Goal: Use online tool/utility: Utilize a website feature to perform a specific function

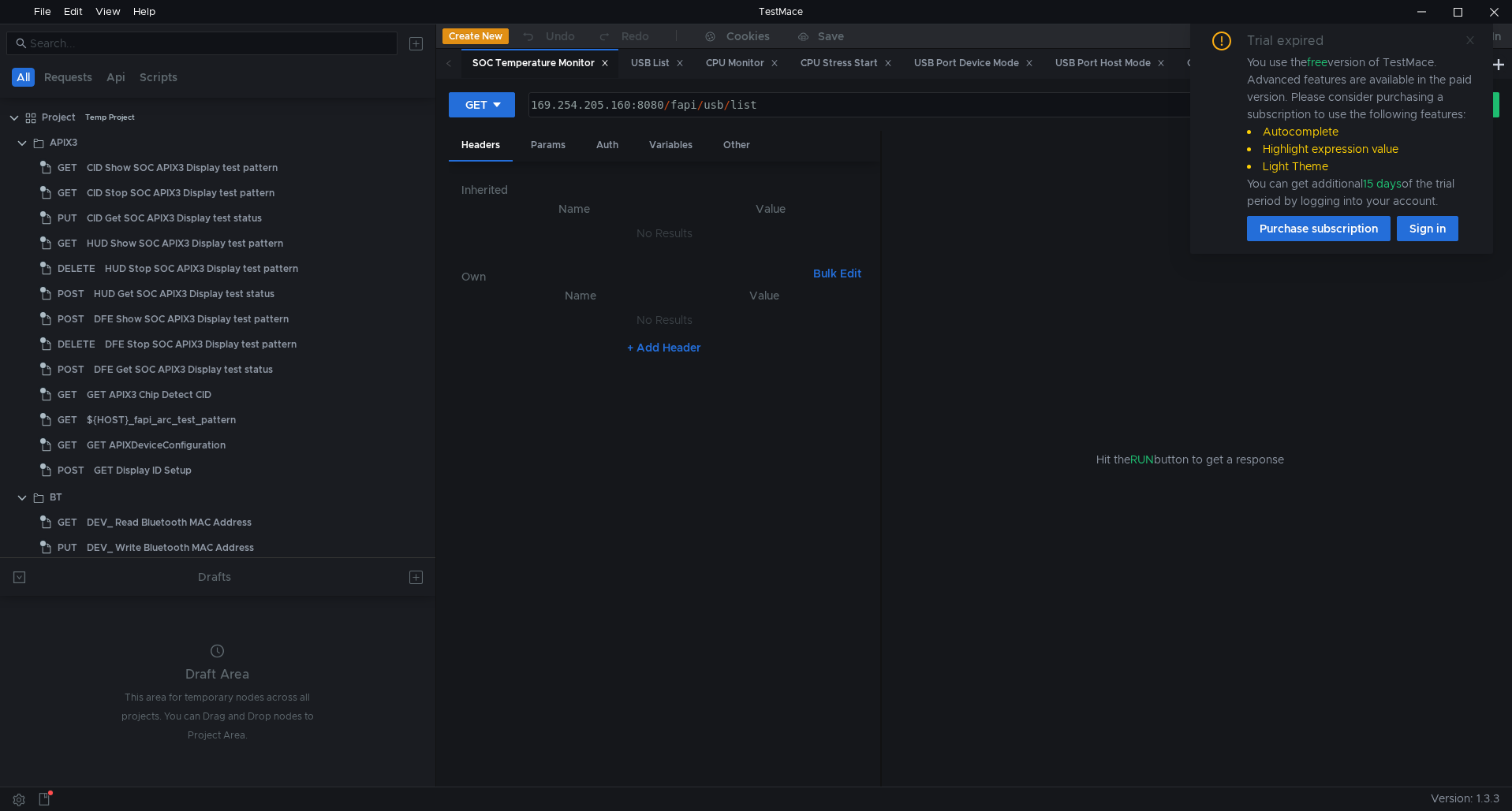
click at [1470, 40] on icon at bounding box center [1470, 40] width 8 height 8
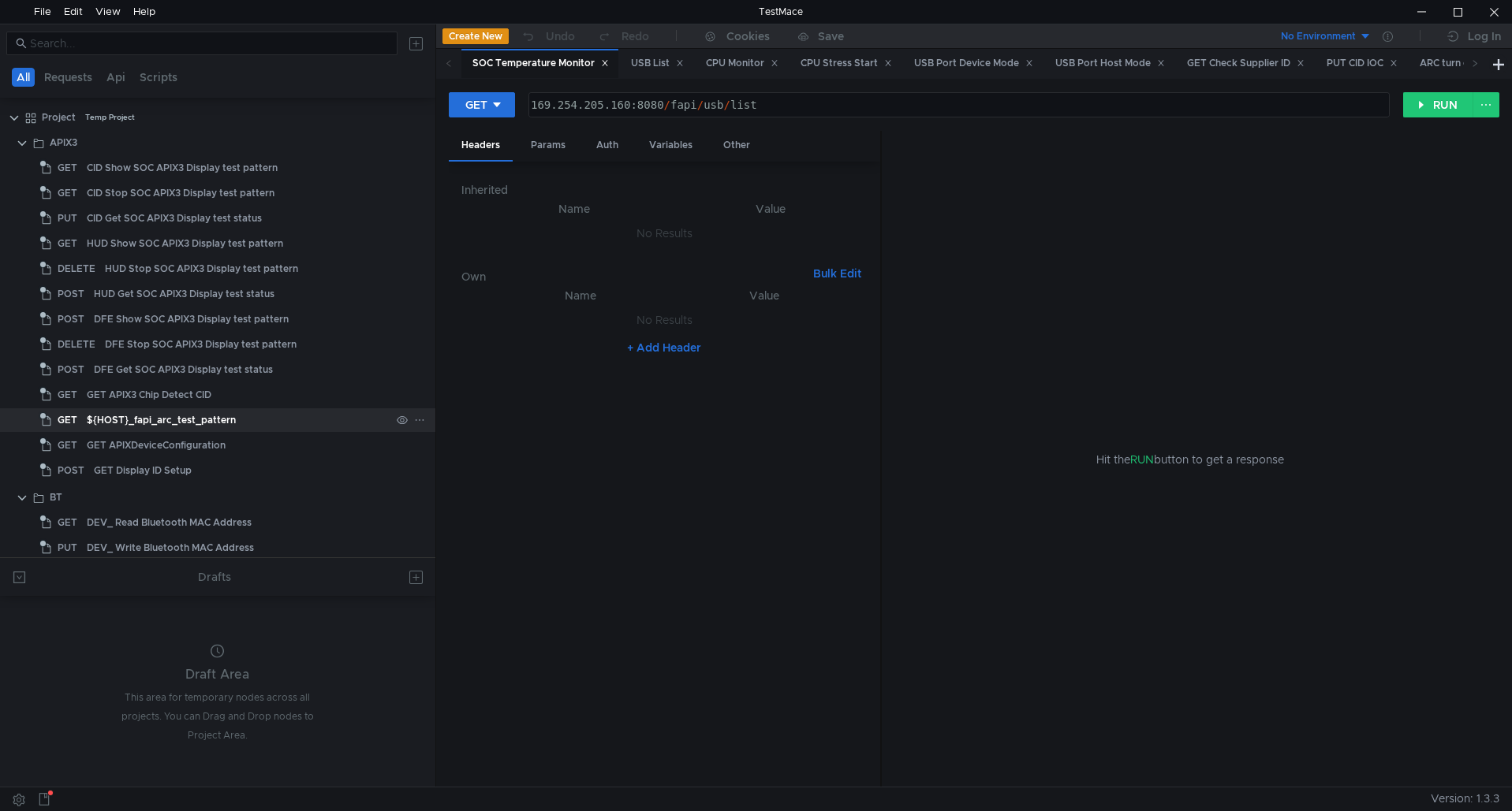
click at [223, 425] on div "${HOST}_fapi_arc_test_pattern" at bounding box center [161, 420] width 149 height 23
click at [188, 47] on input at bounding box center [210, 43] width 359 height 17
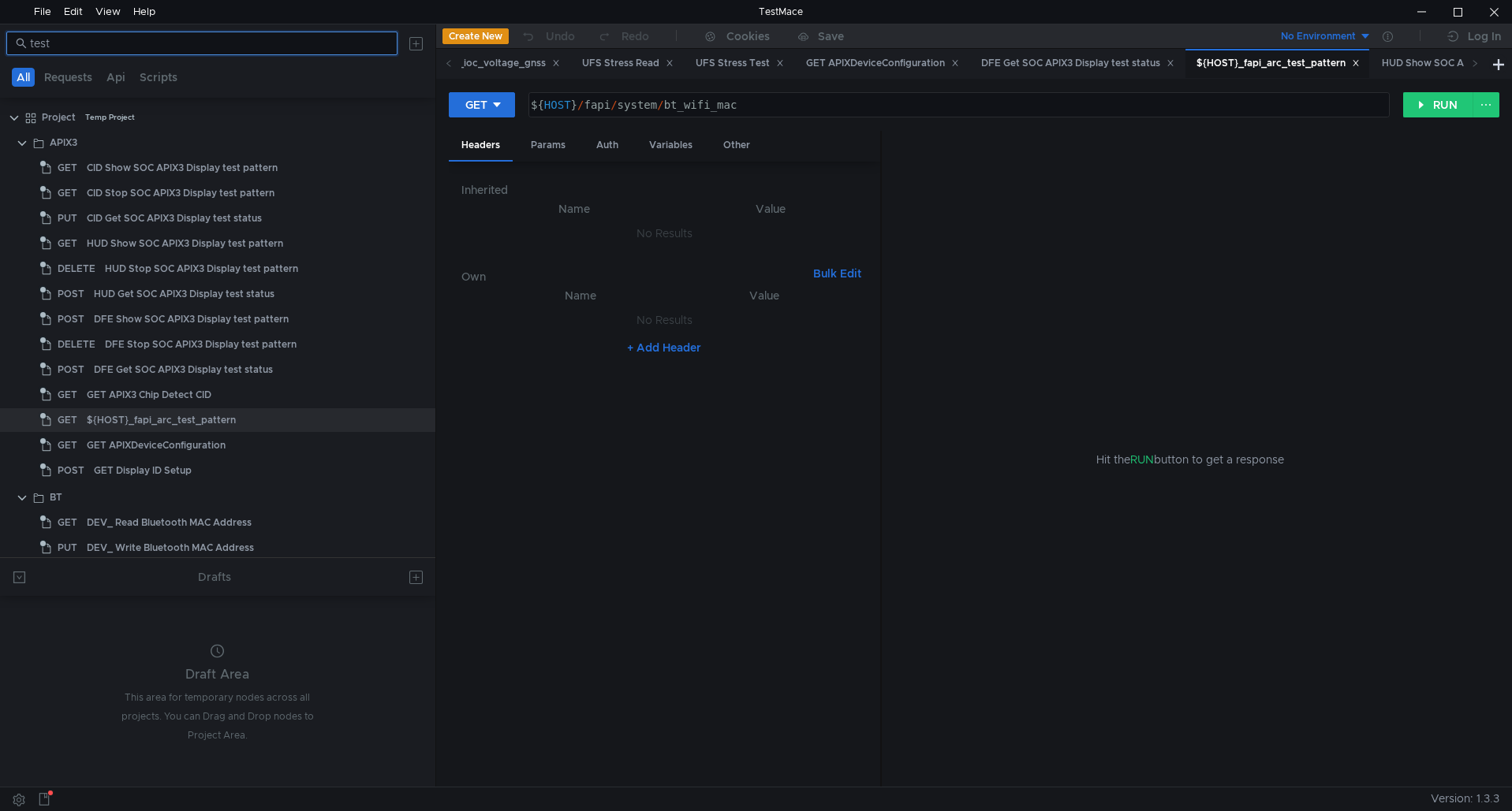
click at [188, 47] on input "test" at bounding box center [210, 43] width 359 height 17
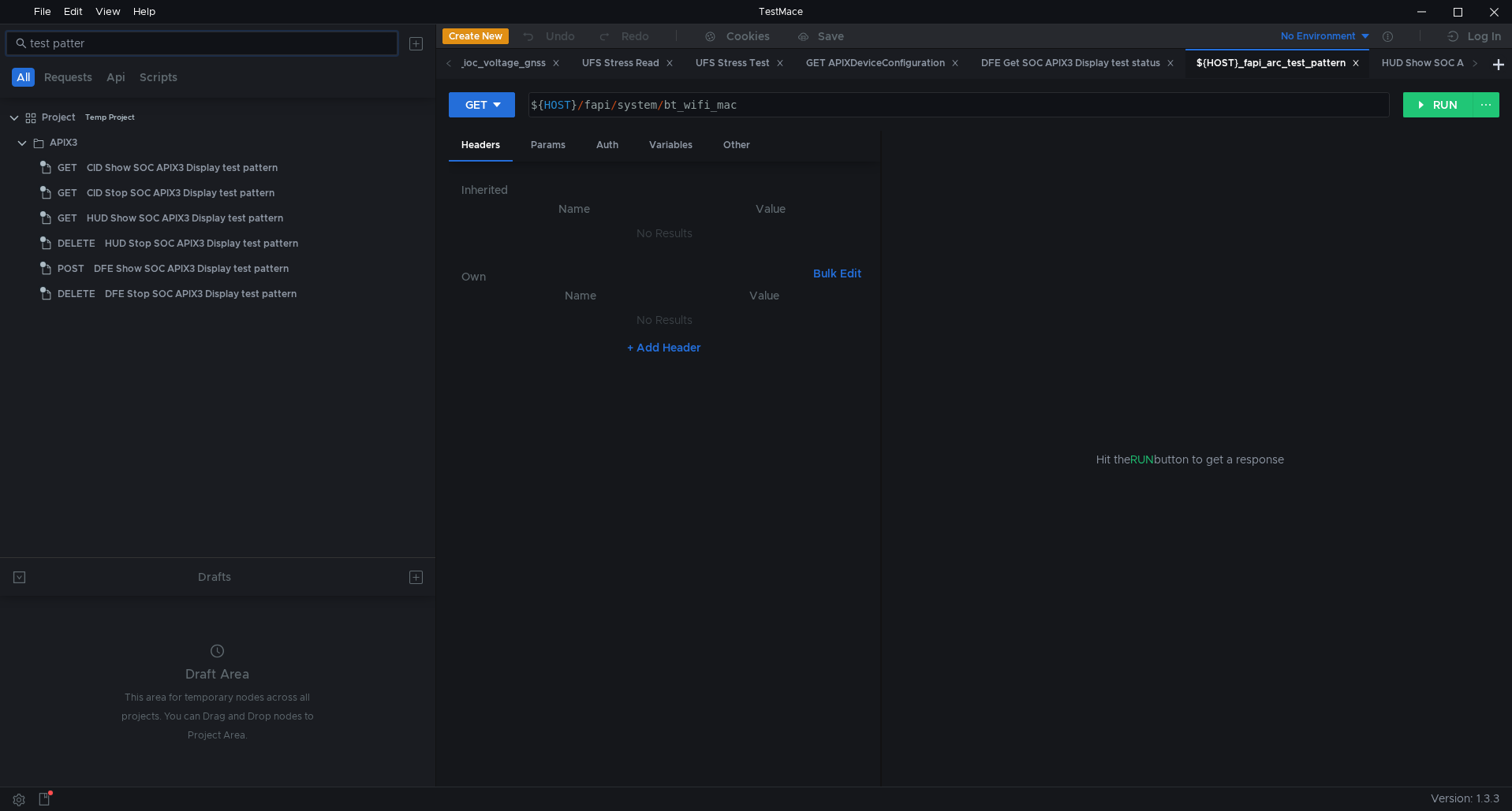
drag, startPoint x: 99, startPoint y: 47, endPoint x: -199, endPoint y: 54, distance: 298.1
click at [0, 54] on html "File Edit View Help TestMace test patter All Requests Api Scripts Project Temp …" at bounding box center [756, 405] width 1512 height 811
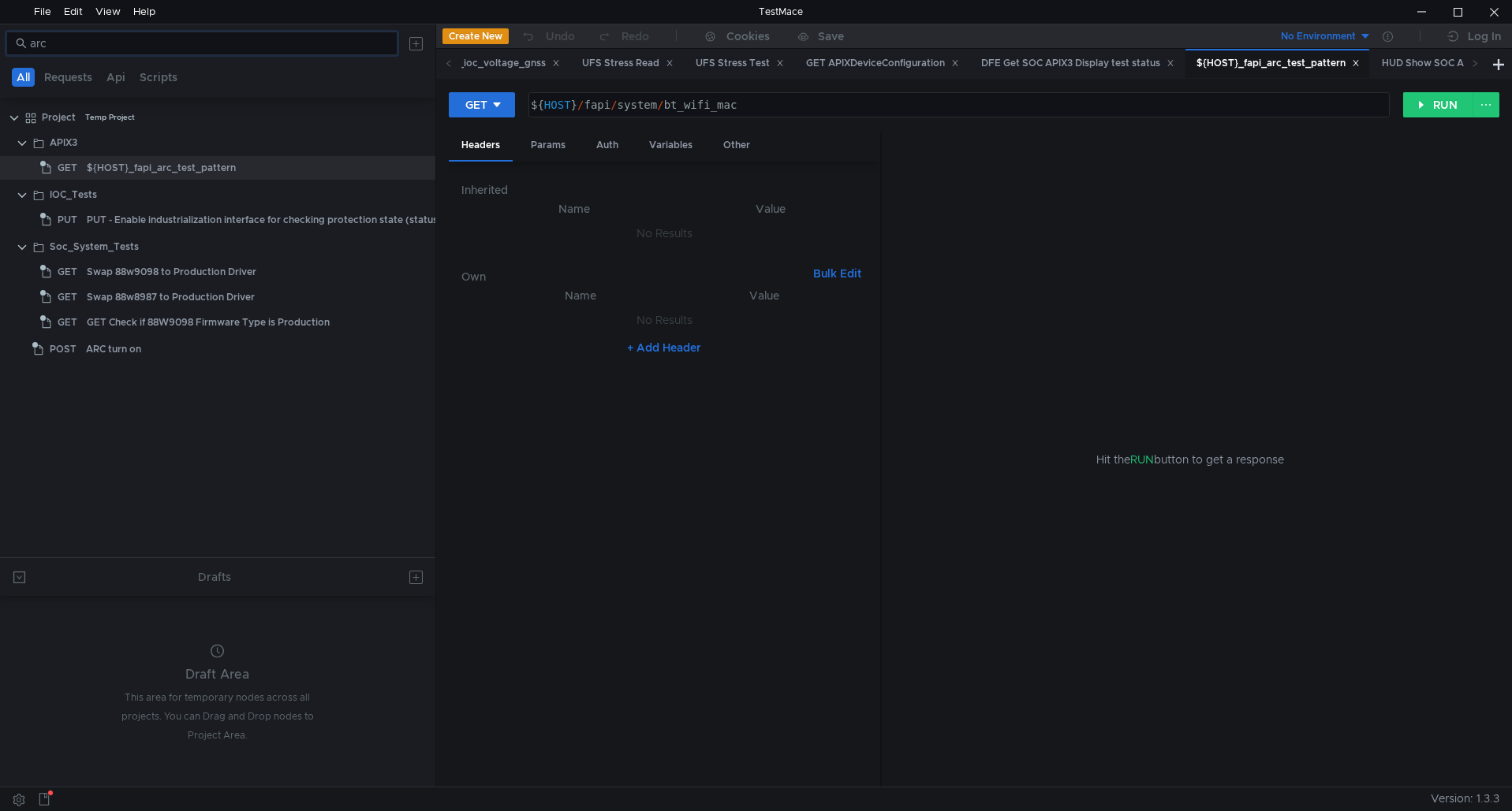
type input "arc"
click at [503, 107] on button "GET" at bounding box center [481, 105] width 67 height 25
click at [490, 159] on li "POST" at bounding box center [482, 163] width 68 height 25
drag, startPoint x: 592, startPoint y: 105, endPoint x: 895, endPoint y: 101, distance: 303.0
click at [895, 101] on div "${ HOST } / fapi / system / bt_wifi_mac" at bounding box center [962, 118] width 852 height 38
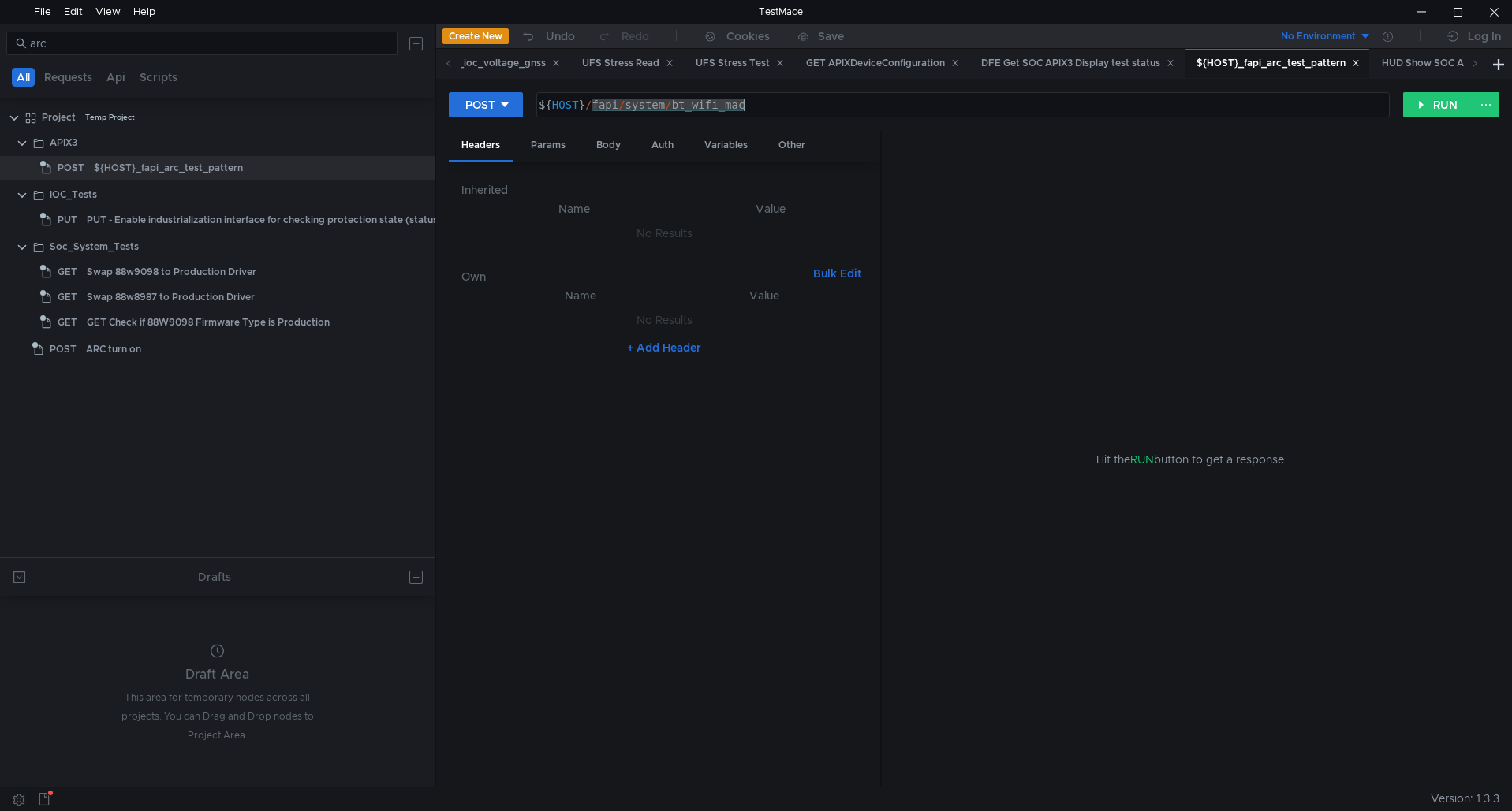
paste textarea "arc_test_pattern"
type textarea "${HOST}/fapi/arc_test_pattern"
click at [1417, 107] on button "RUN" at bounding box center [1438, 105] width 70 height 25
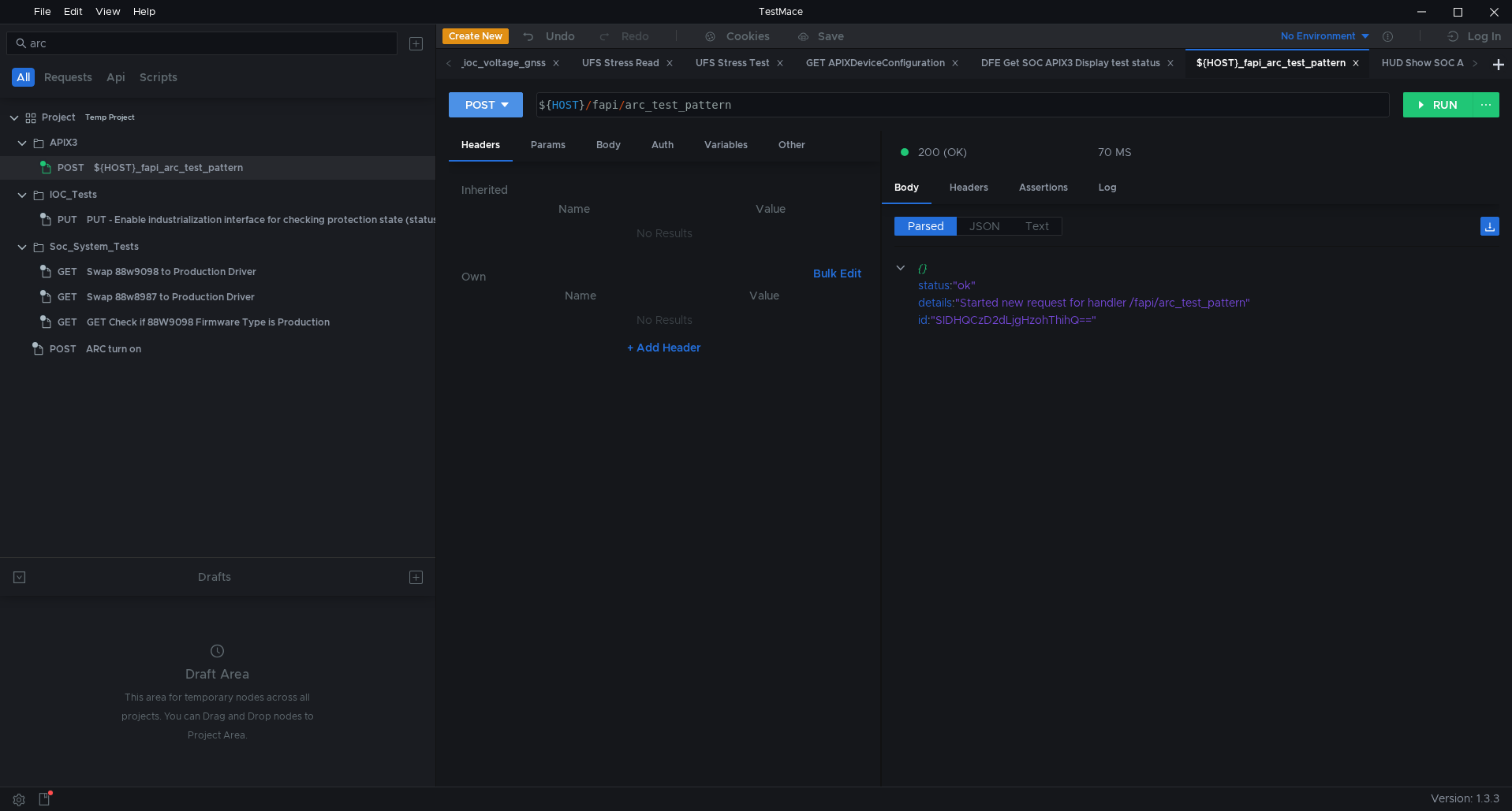
click at [489, 102] on div "POST" at bounding box center [480, 105] width 30 height 17
click at [484, 138] on li "GET" at bounding box center [486, 138] width 74 height 25
click at [501, 109] on icon at bounding box center [497, 105] width 11 height 11
click at [483, 214] on li "DELETE" at bounding box center [482, 213] width 68 height 25
click at [498, 98] on div "DELETE" at bounding box center [487, 105] width 43 height 17
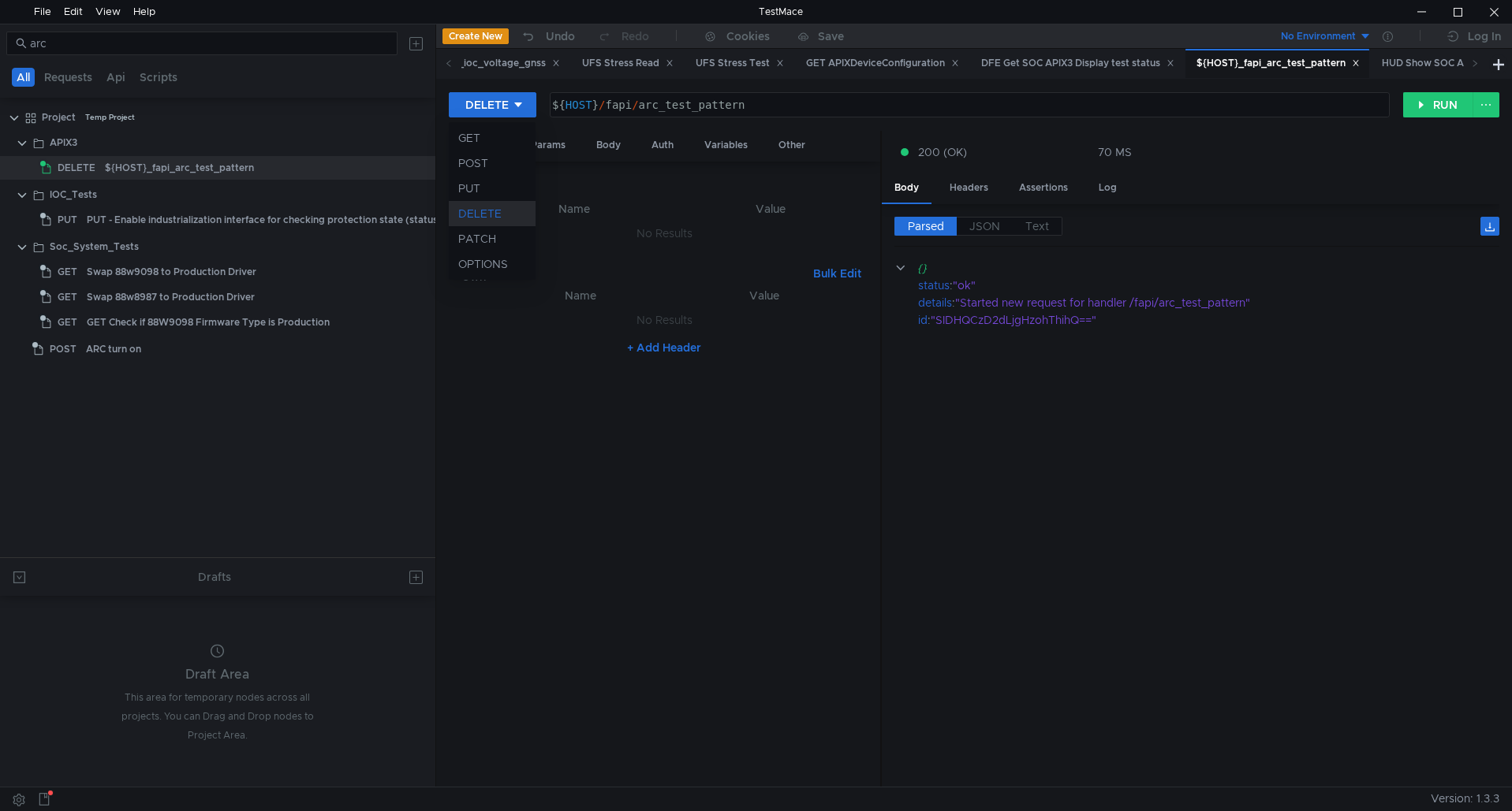
click at [1422, 111] on div at bounding box center [756, 405] width 1512 height 811
click at [1428, 109] on button "RUN" at bounding box center [1438, 105] width 70 height 25
click at [438, 110] on div "DELETE ${HOST}/fapi/arc_test_pattern ${ HOST } / fapi / arc_test_pattern הההההה…" at bounding box center [974, 433] width 1076 height 708
click at [486, 102] on div "DELETE" at bounding box center [487, 105] width 43 height 17
click at [481, 139] on li "GET" at bounding box center [492, 138] width 87 height 25
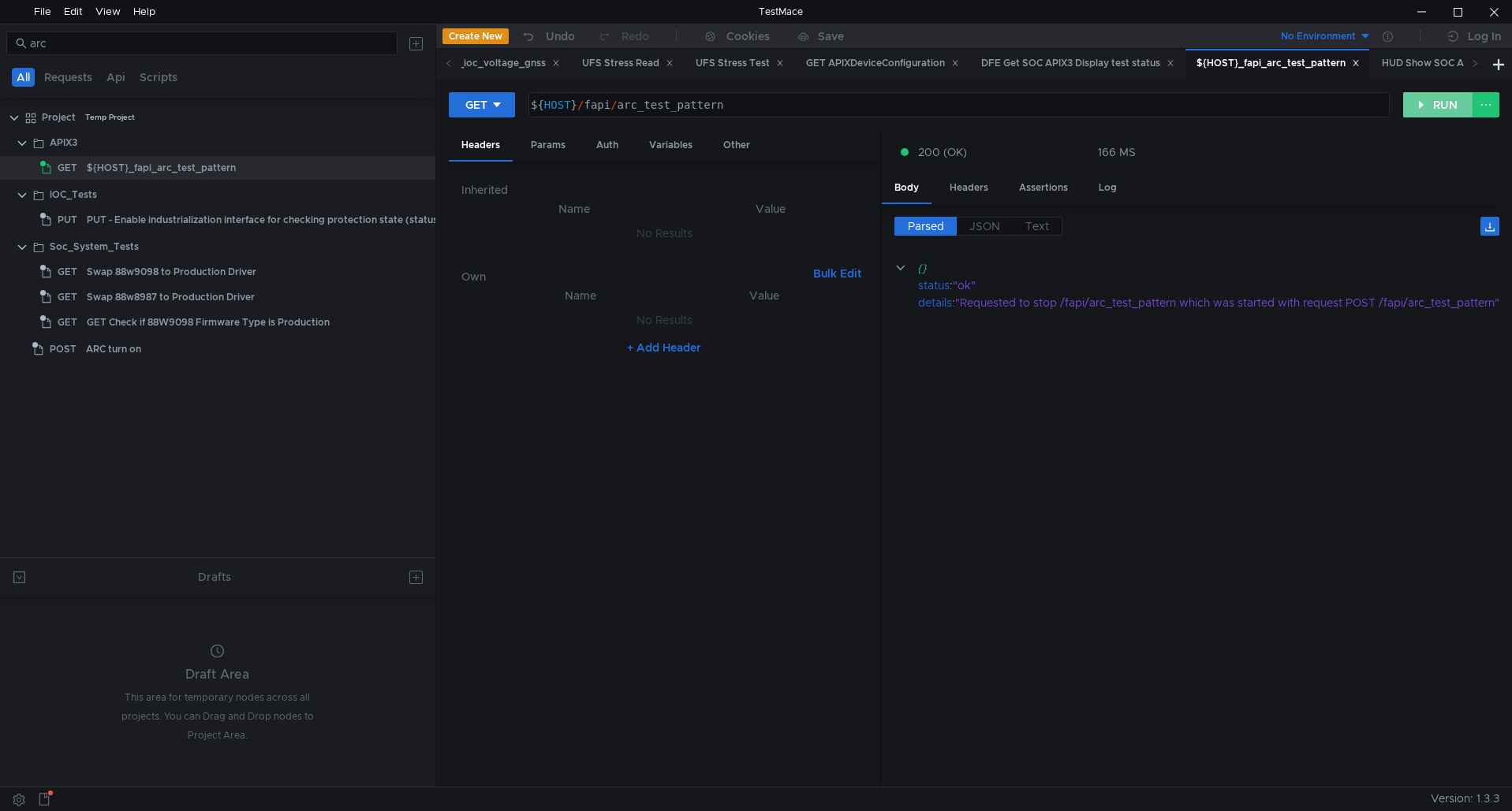
click at [1415, 106] on button "RUN" at bounding box center [1438, 105] width 70 height 25
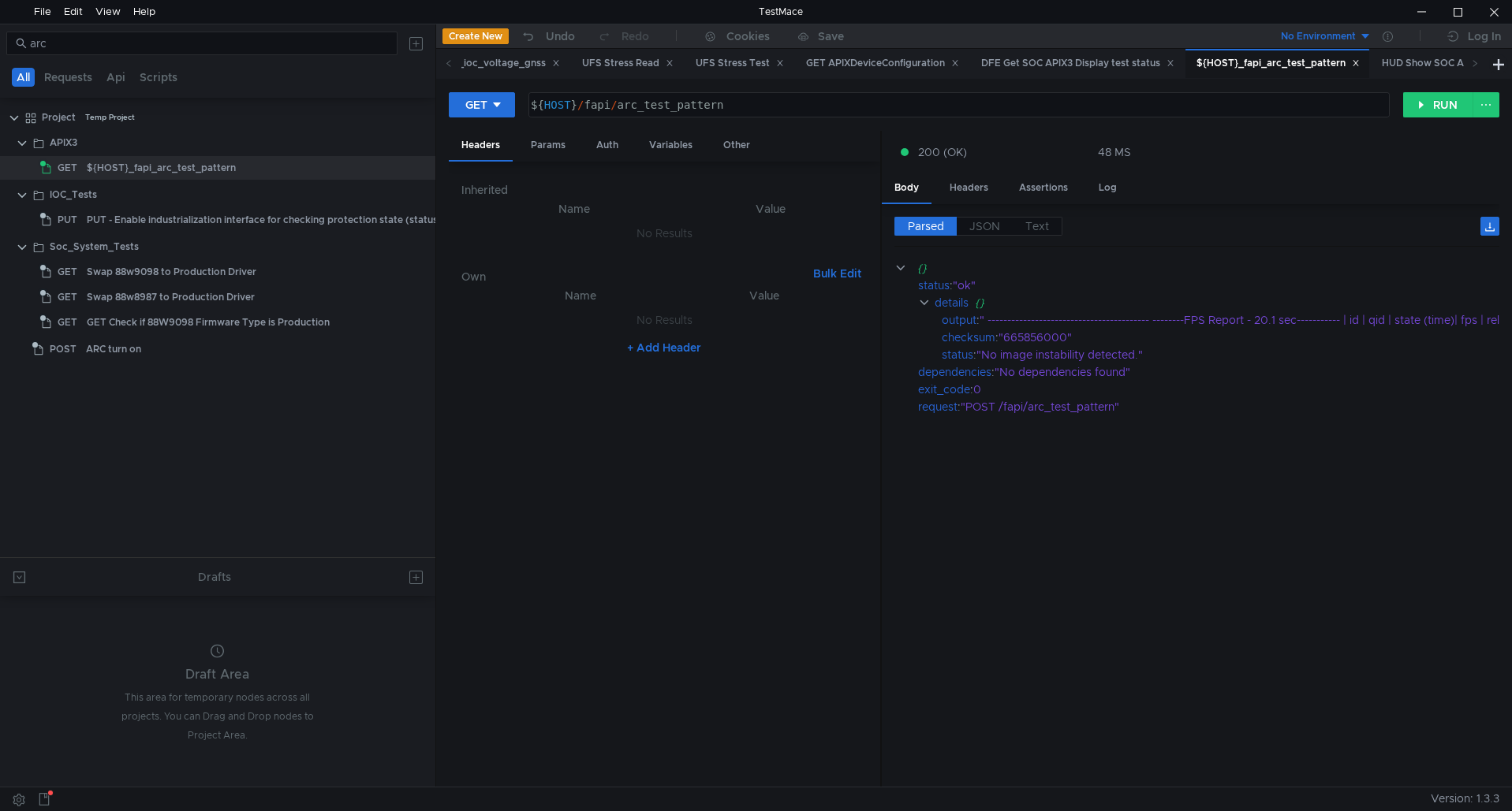
click at [484, 85] on div "GET ${HOST}/fapi/arc_test_pattern ${ HOST } / fapi / arc_test_pattern ההההההההה…" at bounding box center [974, 433] width 1076 height 708
click at [484, 100] on div "GET" at bounding box center [476, 105] width 23 height 17
click at [488, 164] on li "POST" at bounding box center [482, 163] width 68 height 25
click at [1413, 111] on button "RUN" at bounding box center [1438, 105] width 70 height 25
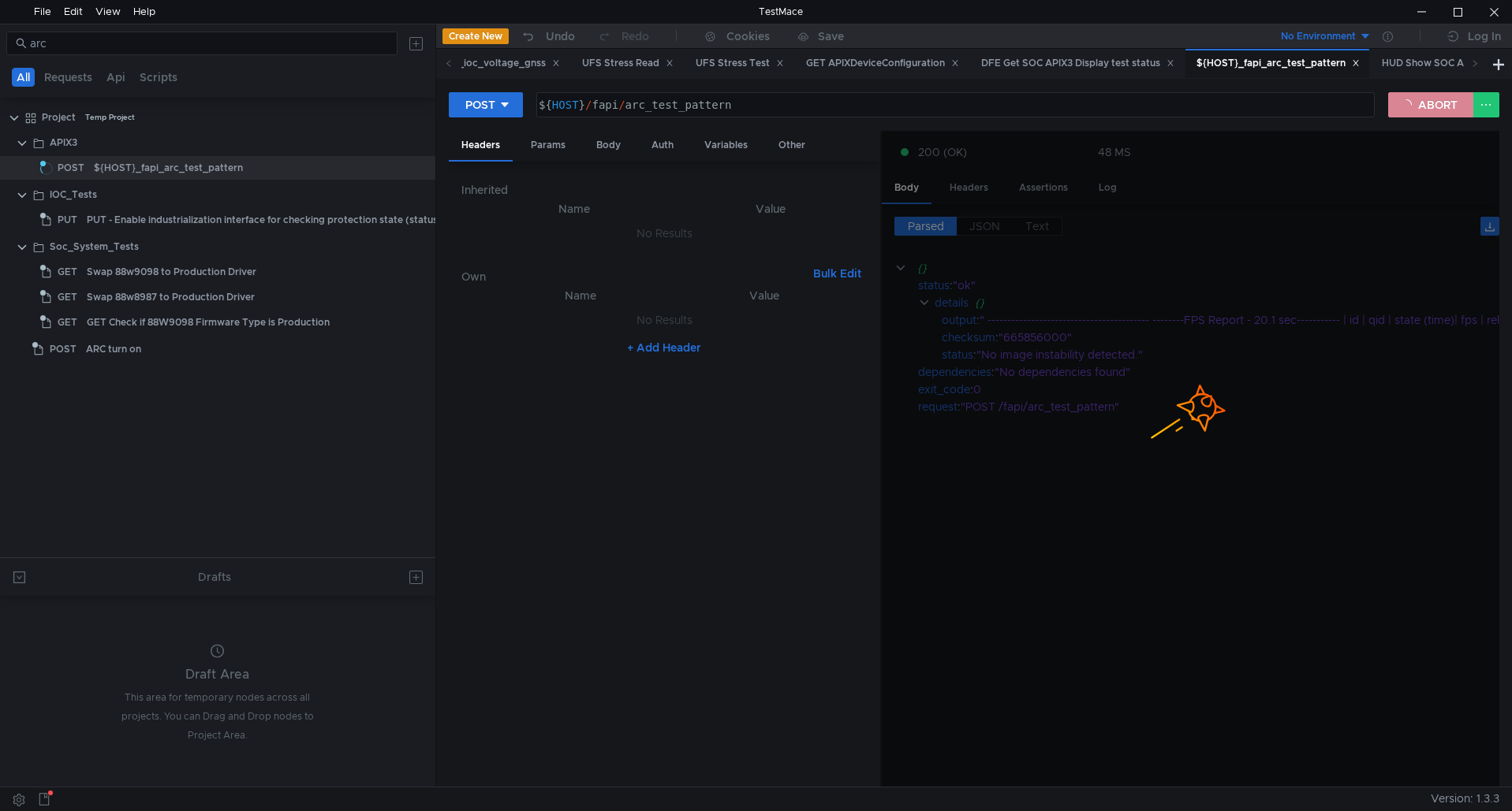
click at [1439, 113] on button "ABORT" at bounding box center [1431, 105] width 85 height 25
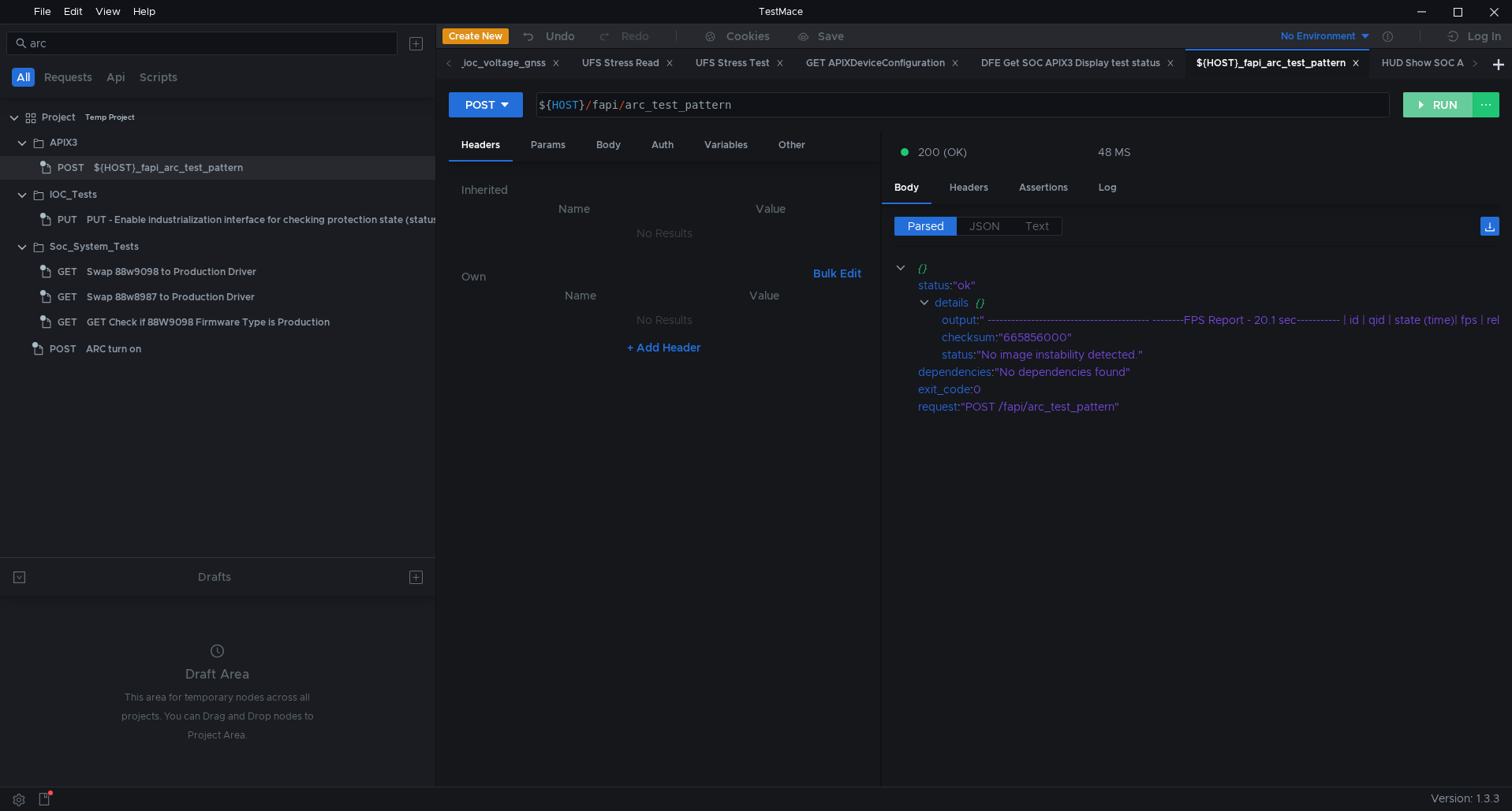
click at [1439, 113] on button "RUN" at bounding box center [1438, 105] width 70 height 25
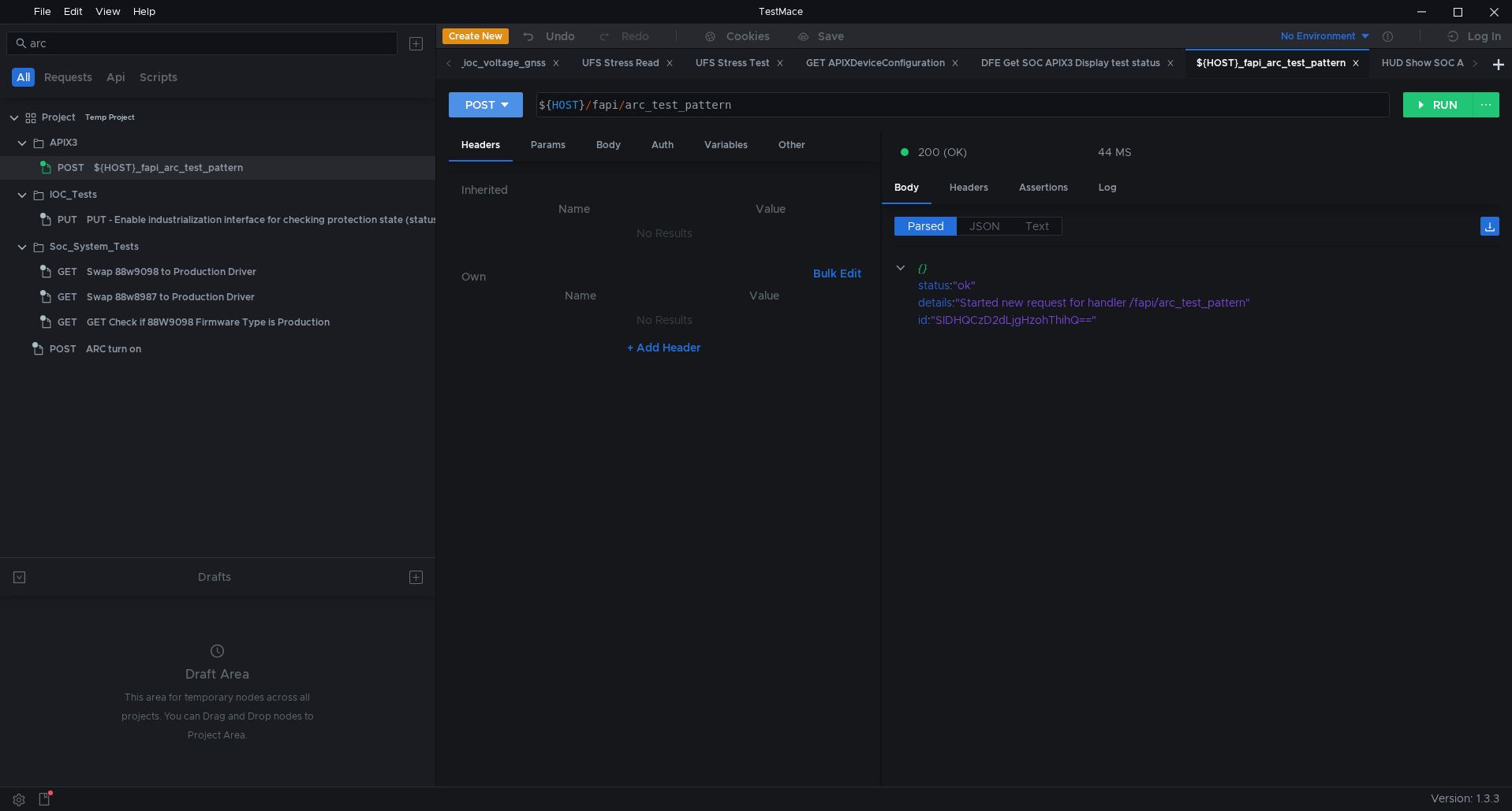
click at [511, 93] on button "POST" at bounding box center [486, 105] width 74 height 25
click at [495, 204] on li "DELETE" at bounding box center [486, 213] width 74 height 25
click at [1452, 103] on button "RUN" at bounding box center [1438, 105] width 70 height 25
click at [533, 110] on button "DELETE" at bounding box center [492, 105] width 87 height 25
click at [481, 143] on li "GET" at bounding box center [492, 138] width 87 height 25
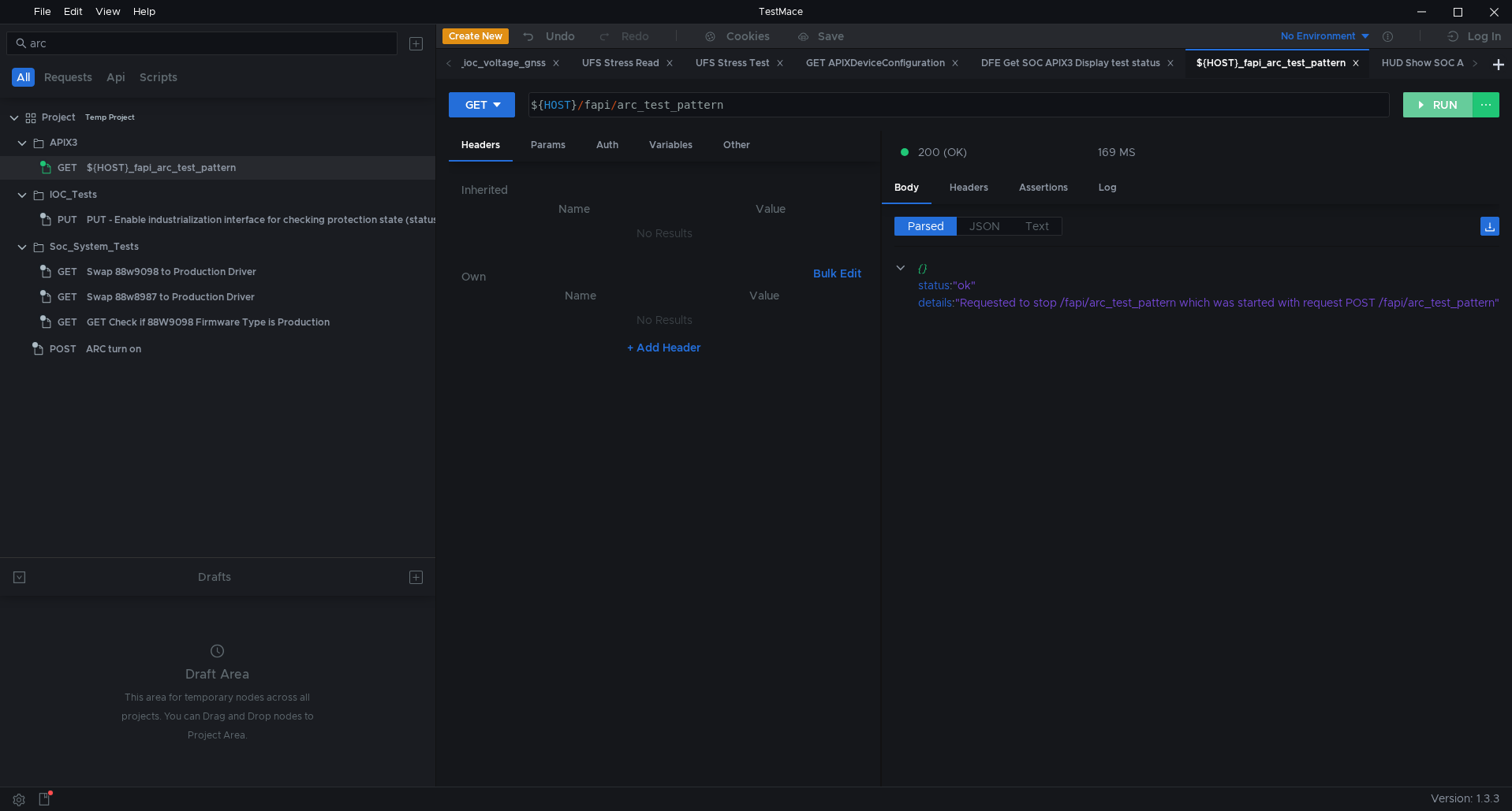
click at [1428, 100] on button "RUN" at bounding box center [1438, 105] width 70 height 25
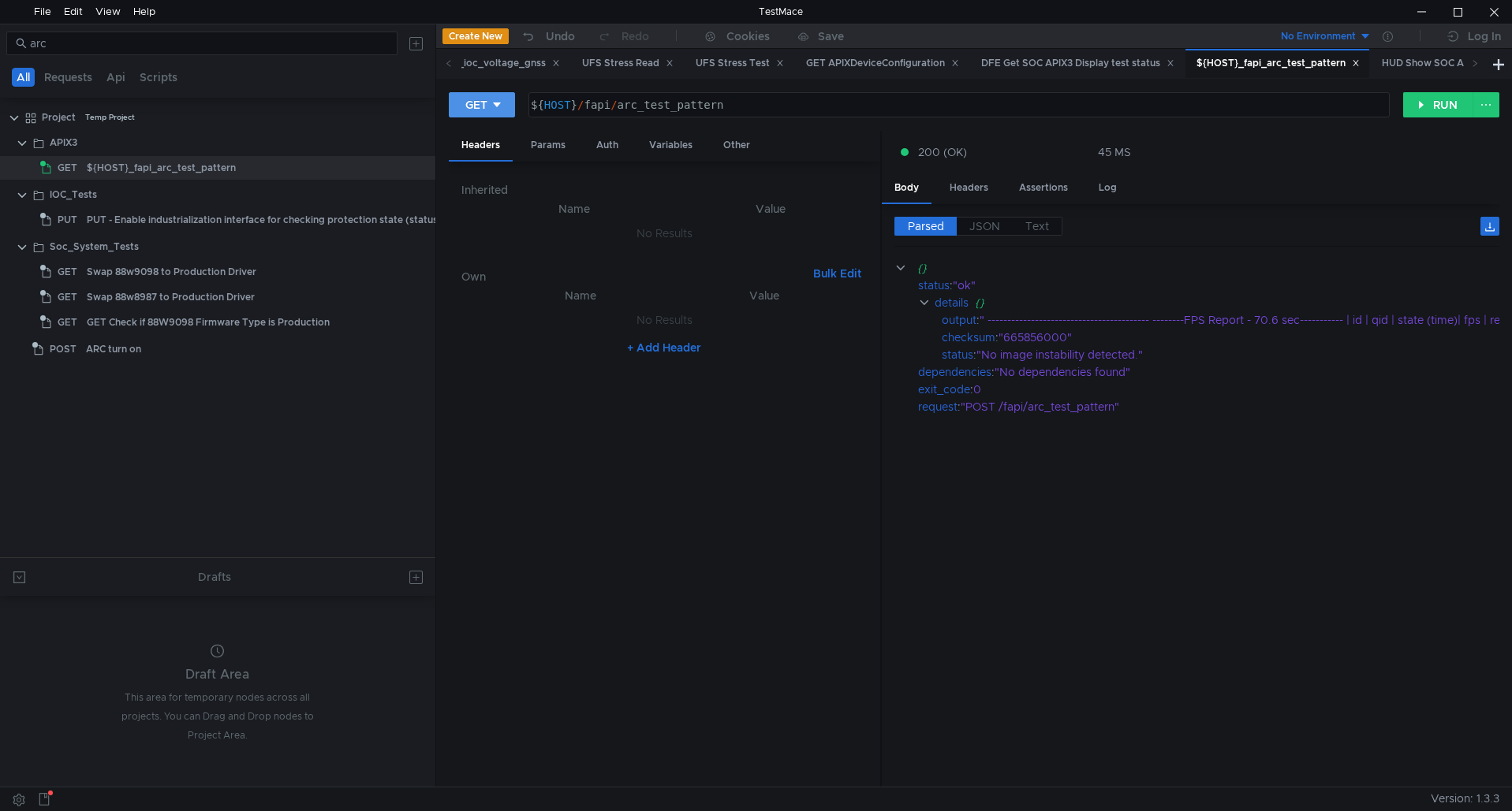
click at [510, 110] on button "GET" at bounding box center [481, 105] width 67 height 25
click at [492, 170] on li "POST" at bounding box center [482, 163] width 68 height 25
click at [1467, 106] on button "RUN" at bounding box center [1438, 105] width 70 height 25
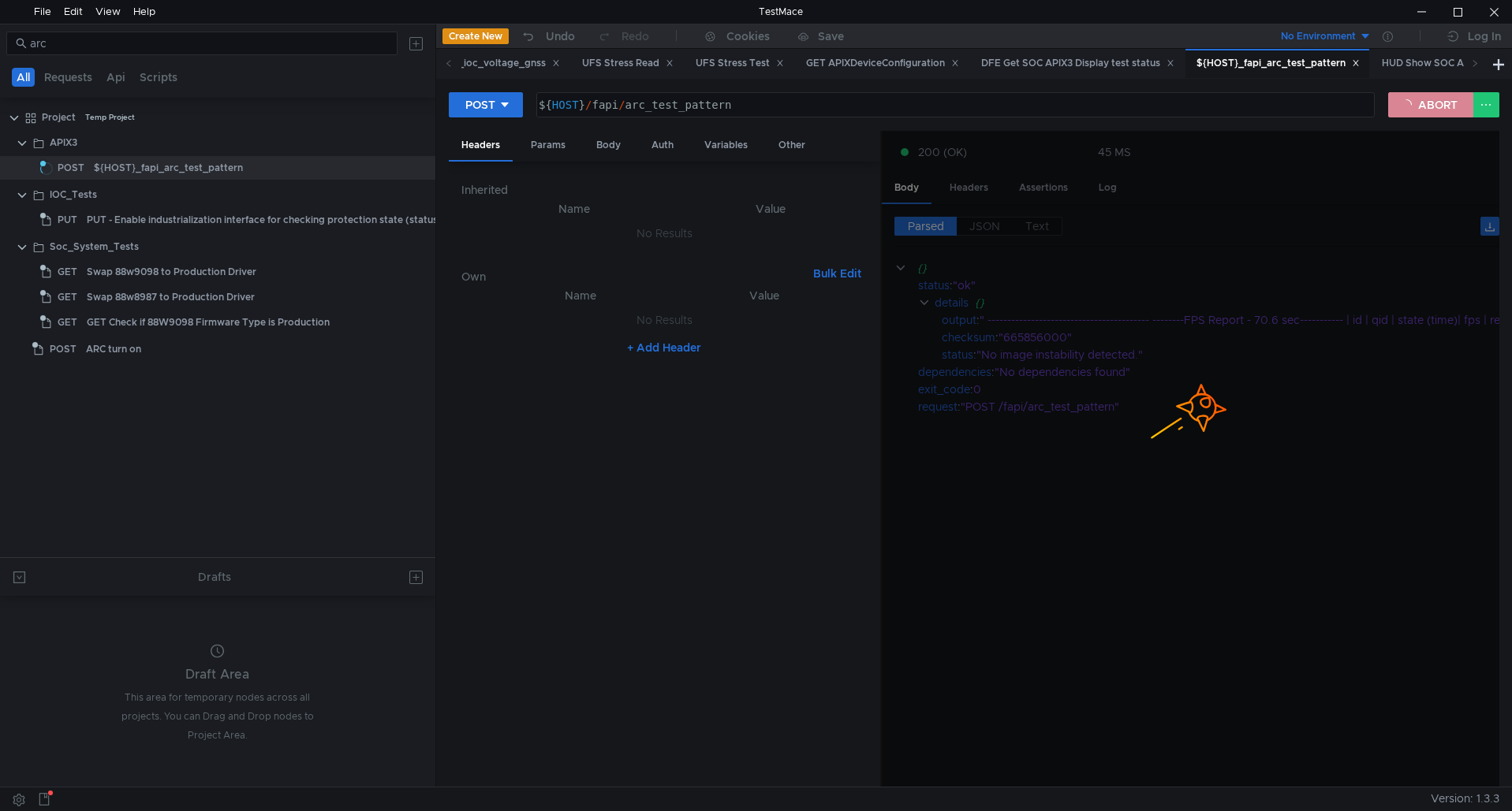
click at [1413, 107] on button "ABORT" at bounding box center [1431, 105] width 85 height 25
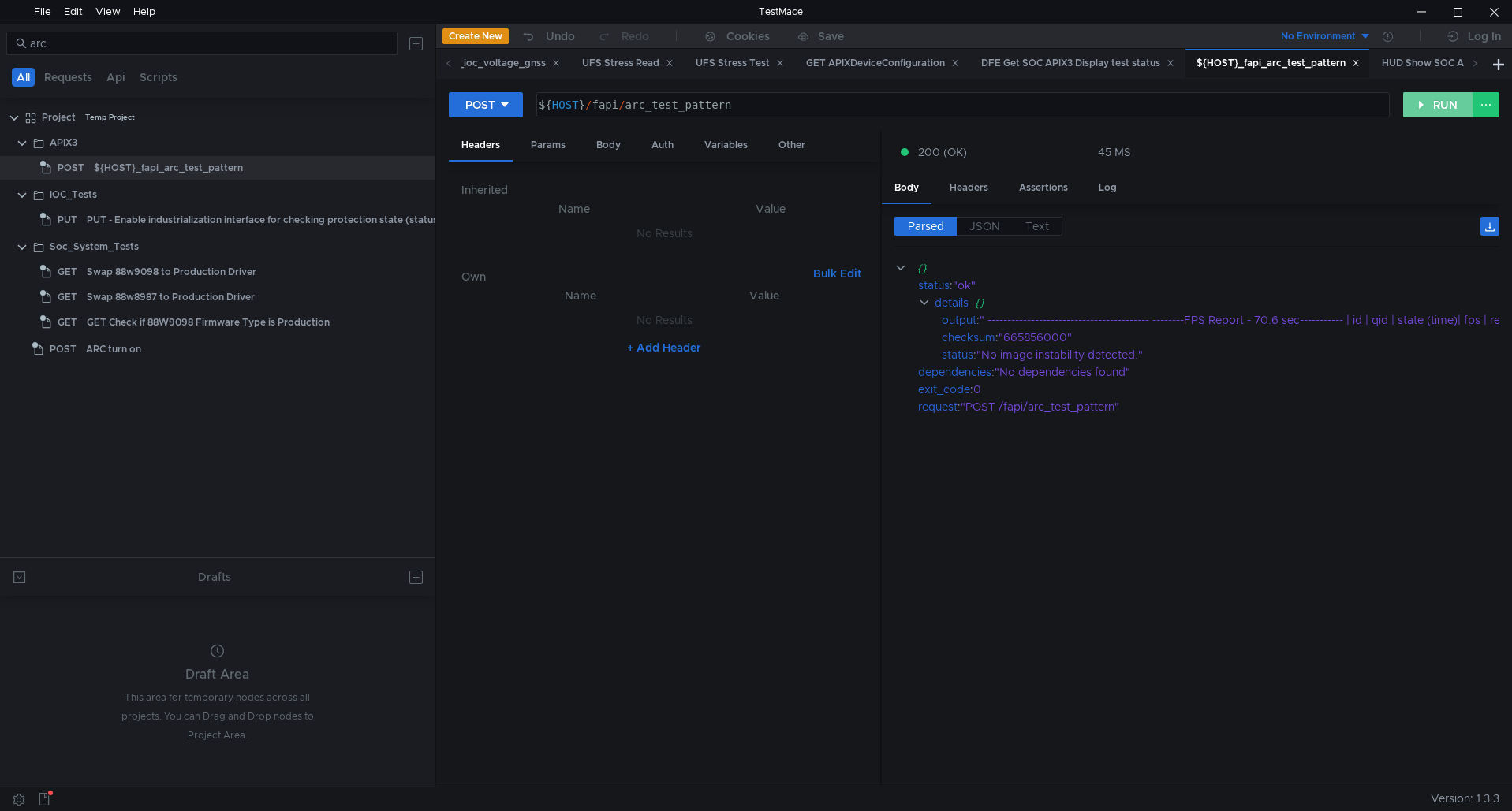
click at [1413, 107] on button "RUN" at bounding box center [1438, 105] width 70 height 25
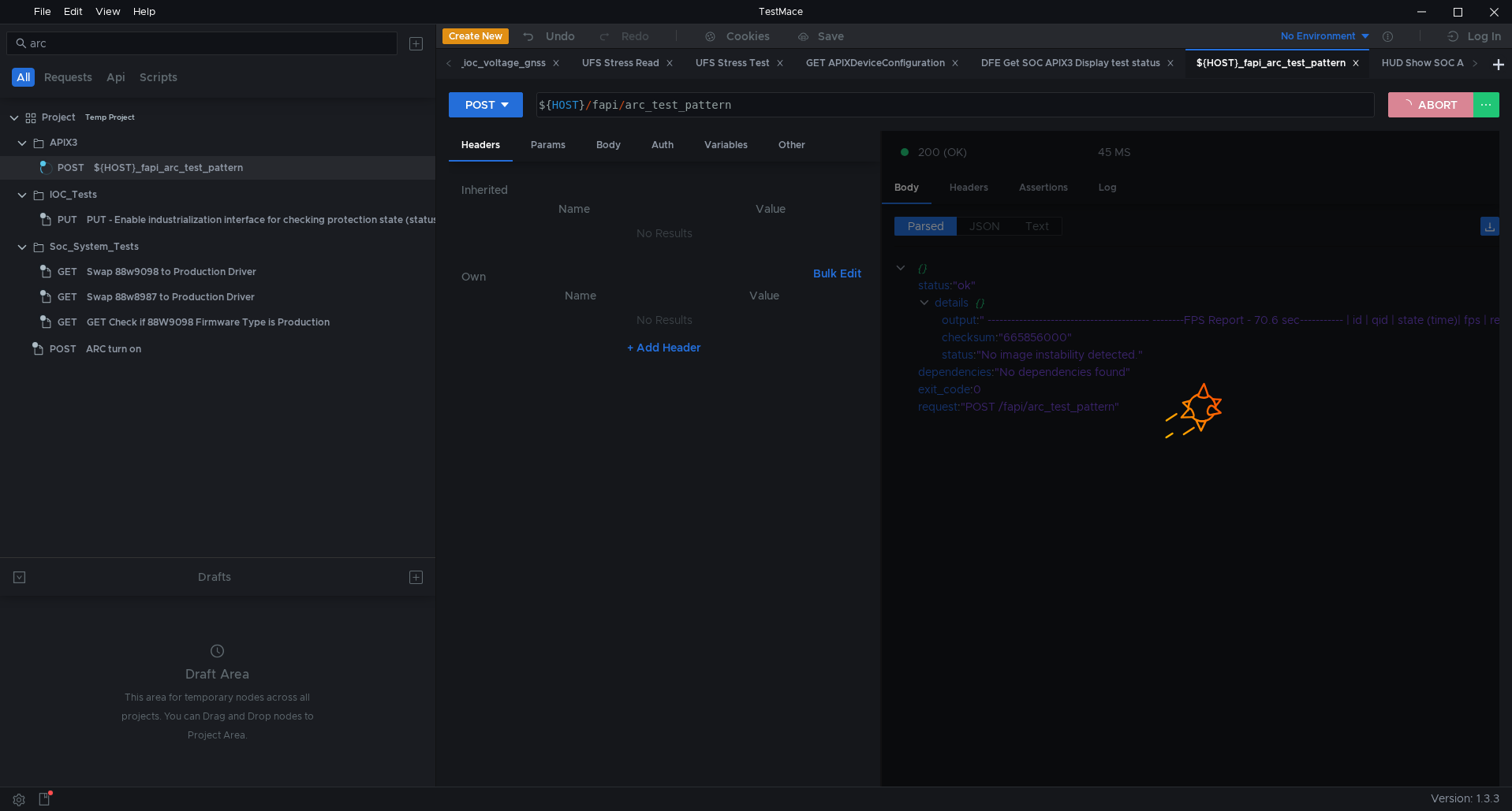
click at [1413, 107] on button "ABORT" at bounding box center [1431, 105] width 85 height 25
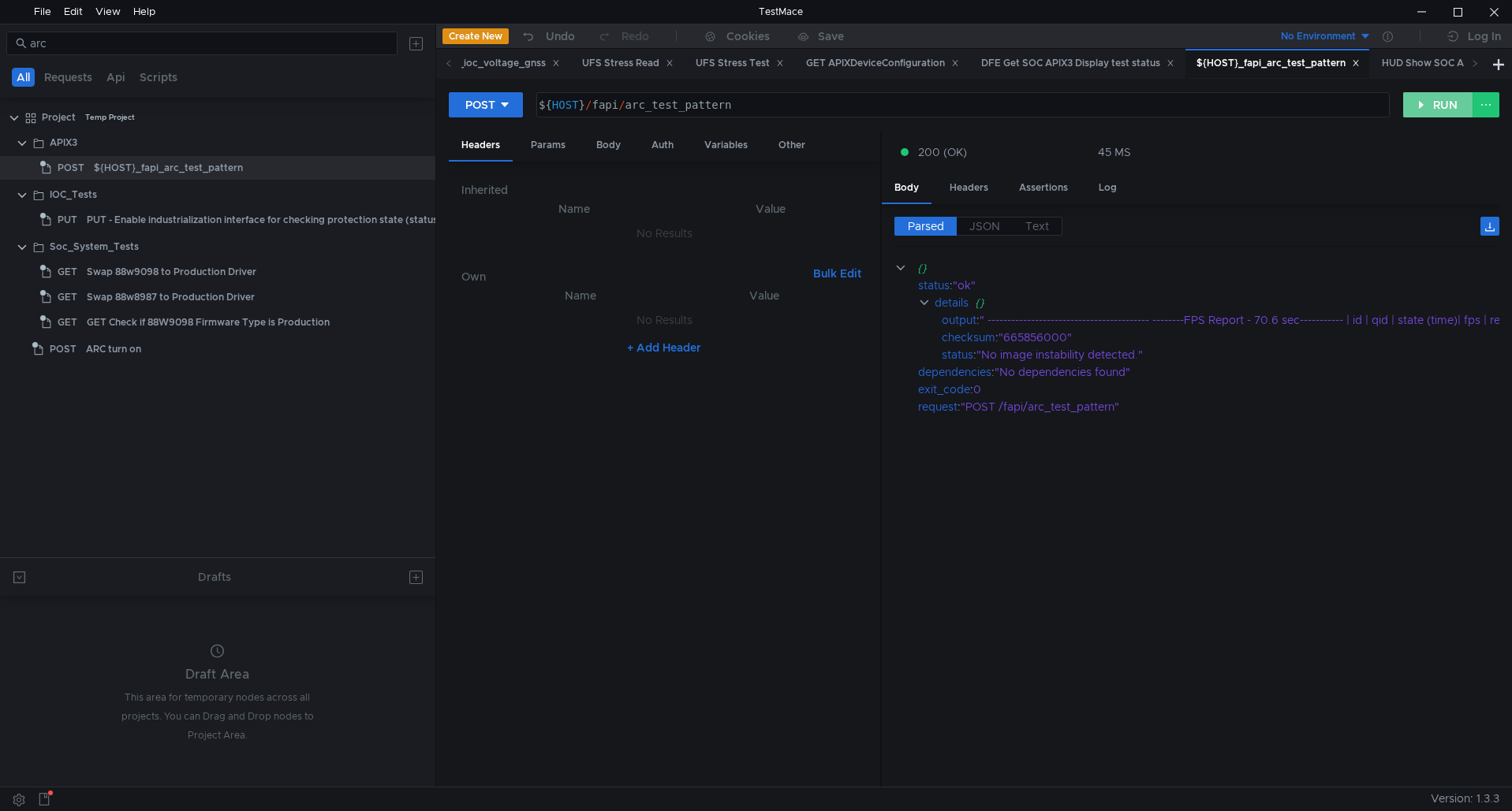
click at [1413, 107] on button "RUN" at bounding box center [1438, 105] width 70 height 25
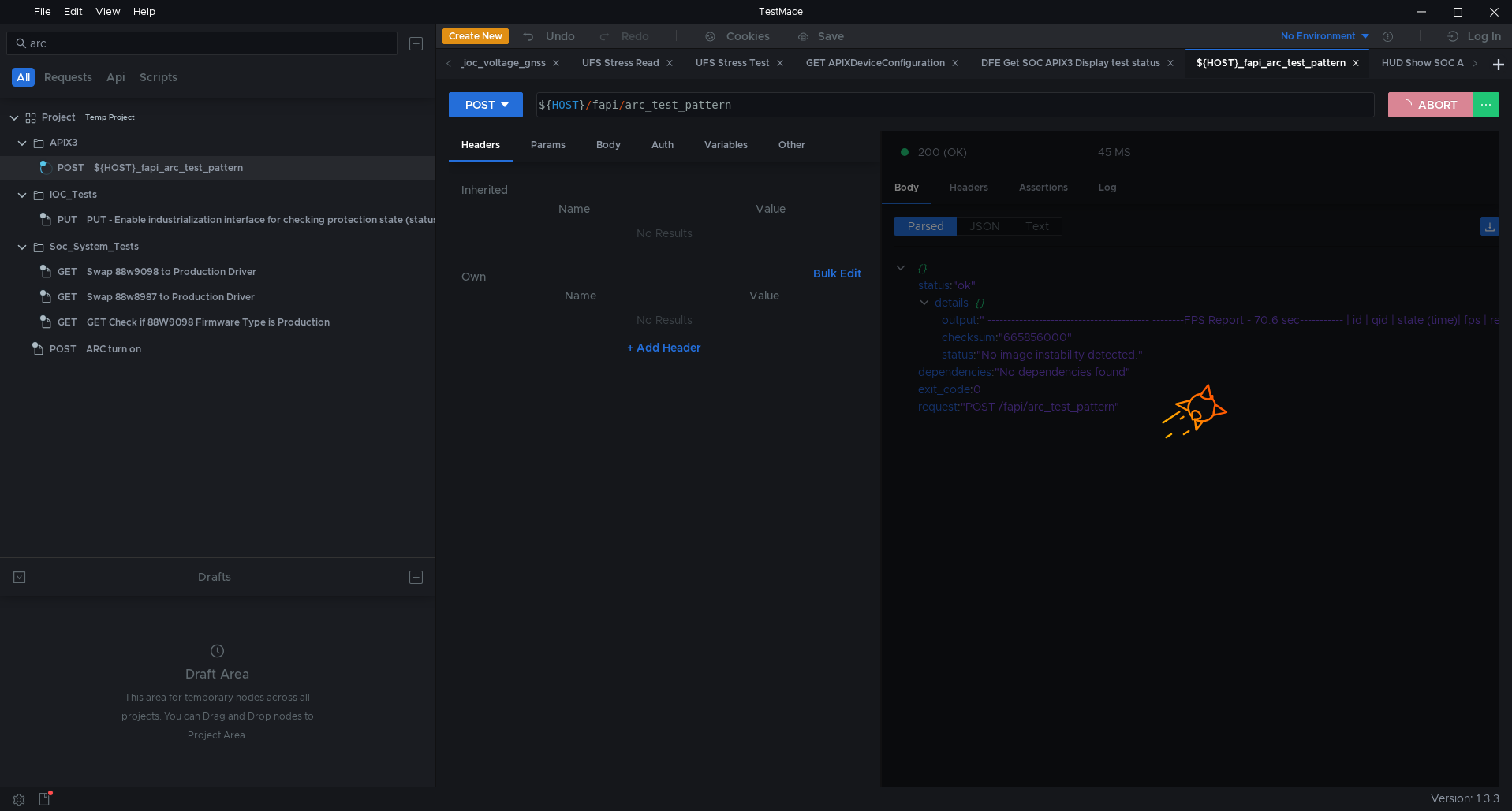
click at [1413, 107] on button "ABORT" at bounding box center [1431, 105] width 85 height 25
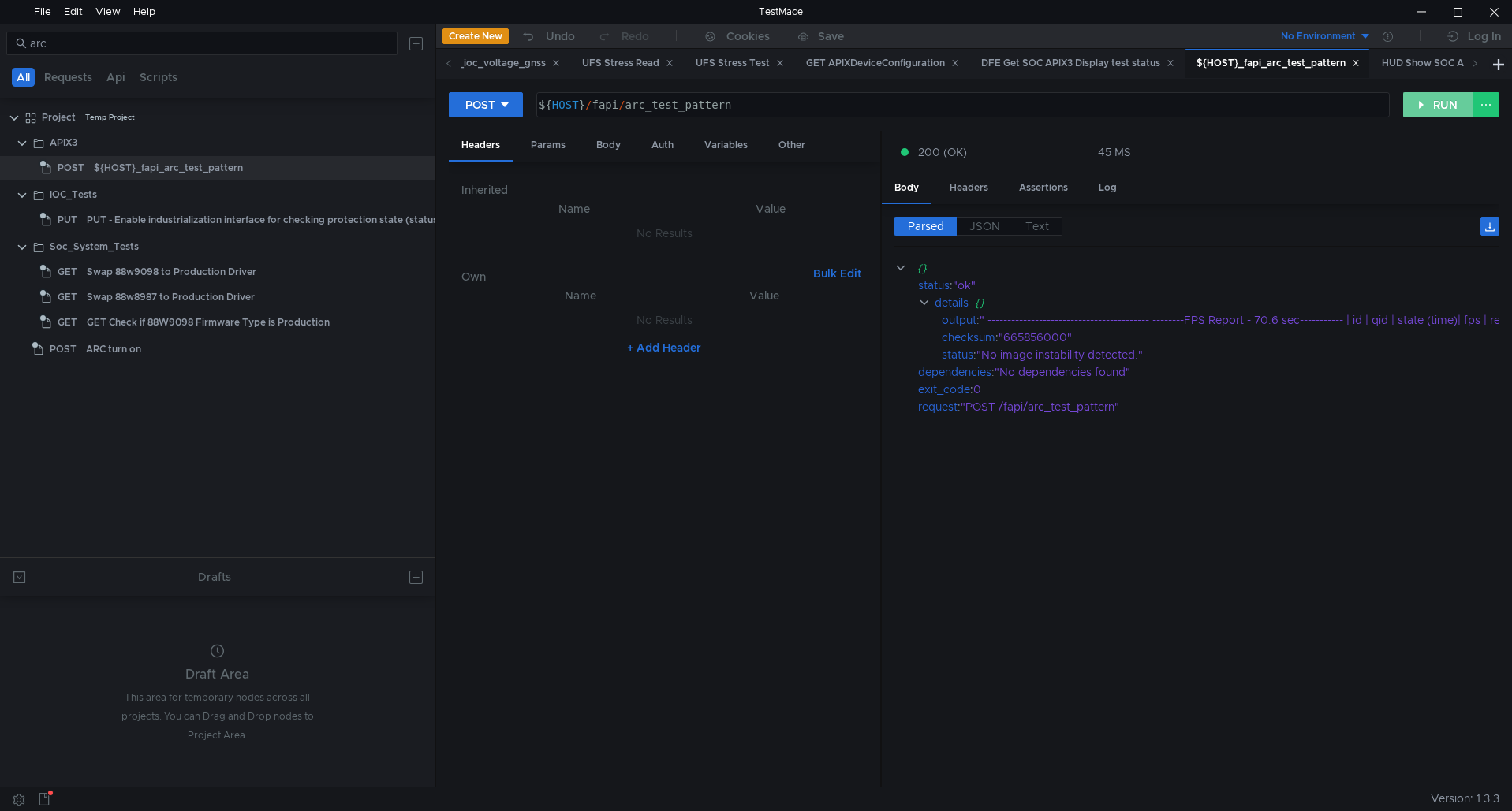
click at [1413, 107] on button "RUN" at bounding box center [1438, 105] width 70 height 25
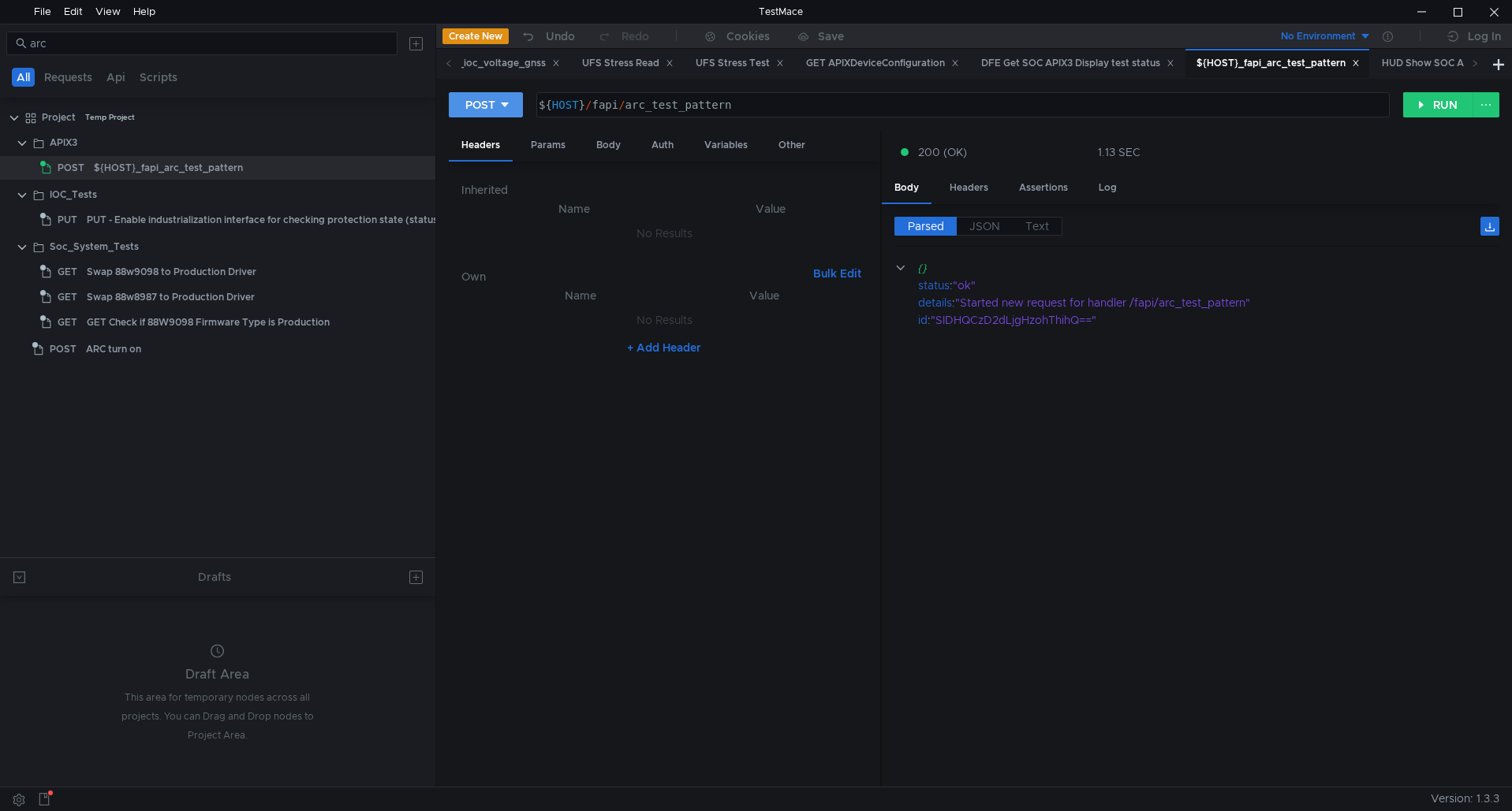
click at [509, 107] on icon at bounding box center [505, 105] width 11 height 11
click at [491, 216] on li "DELETE" at bounding box center [486, 213] width 74 height 25
click at [538, 114] on div "DELETE ${HOST}/fapi/arc_test_pattern ${ HOST } / fapi / arc_test_pattern הההההה…" at bounding box center [926, 105] width 954 height 27
click at [1441, 117] on button "RUN" at bounding box center [1438, 105] width 70 height 25
click at [546, 115] on div "DELETE ${HOST}/fapi/arc_test_pattern ${ HOST } / fapi / arc_test_pattern הההההה…" at bounding box center [926, 105] width 954 height 27
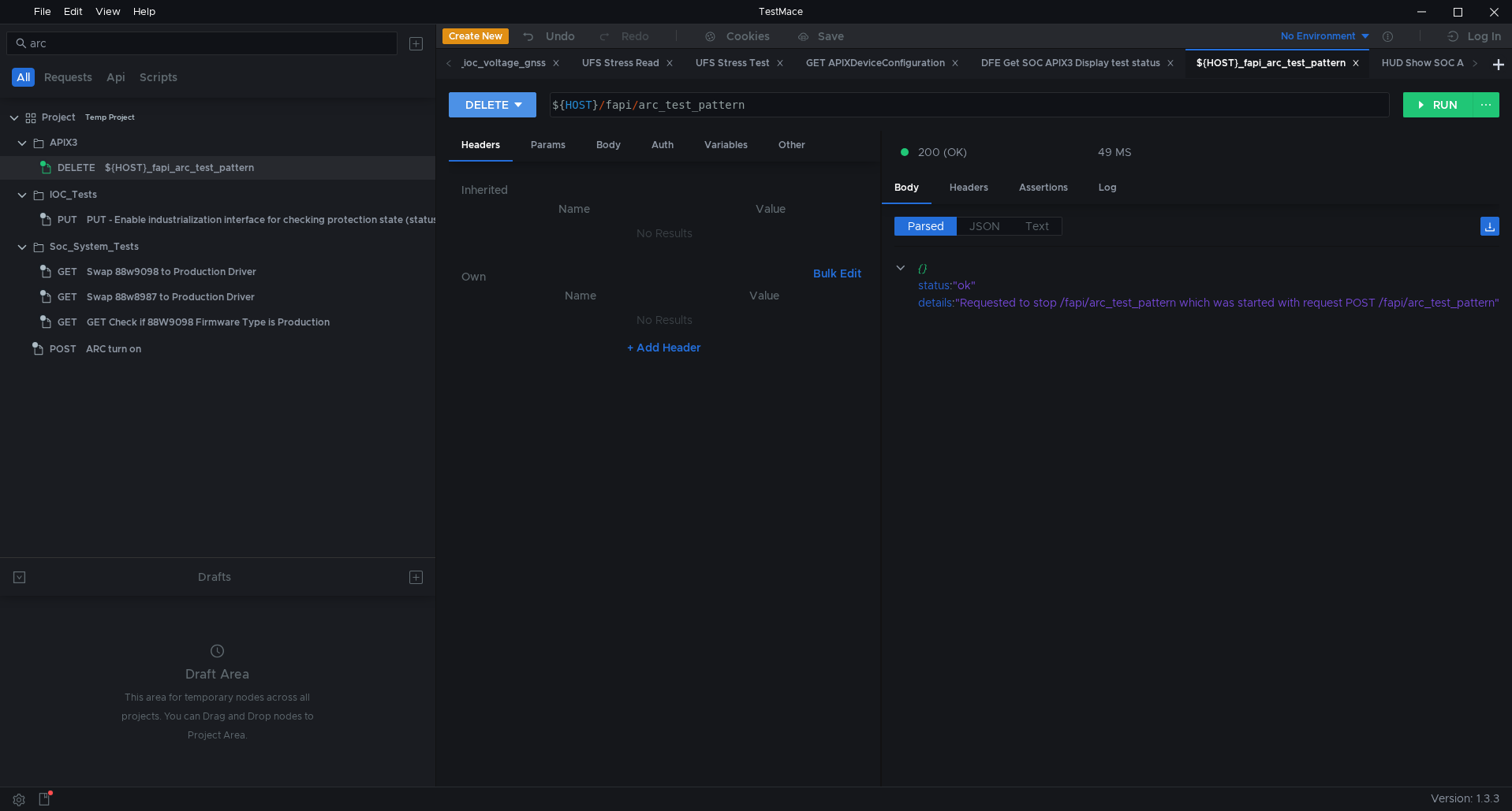
click at [533, 111] on button "DELETE" at bounding box center [492, 105] width 87 height 25
click at [483, 146] on li "GET" at bounding box center [492, 138] width 87 height 25
click at [1420, 109] on button "RUN" at bounding box center [1438, 105] width 70 height 25
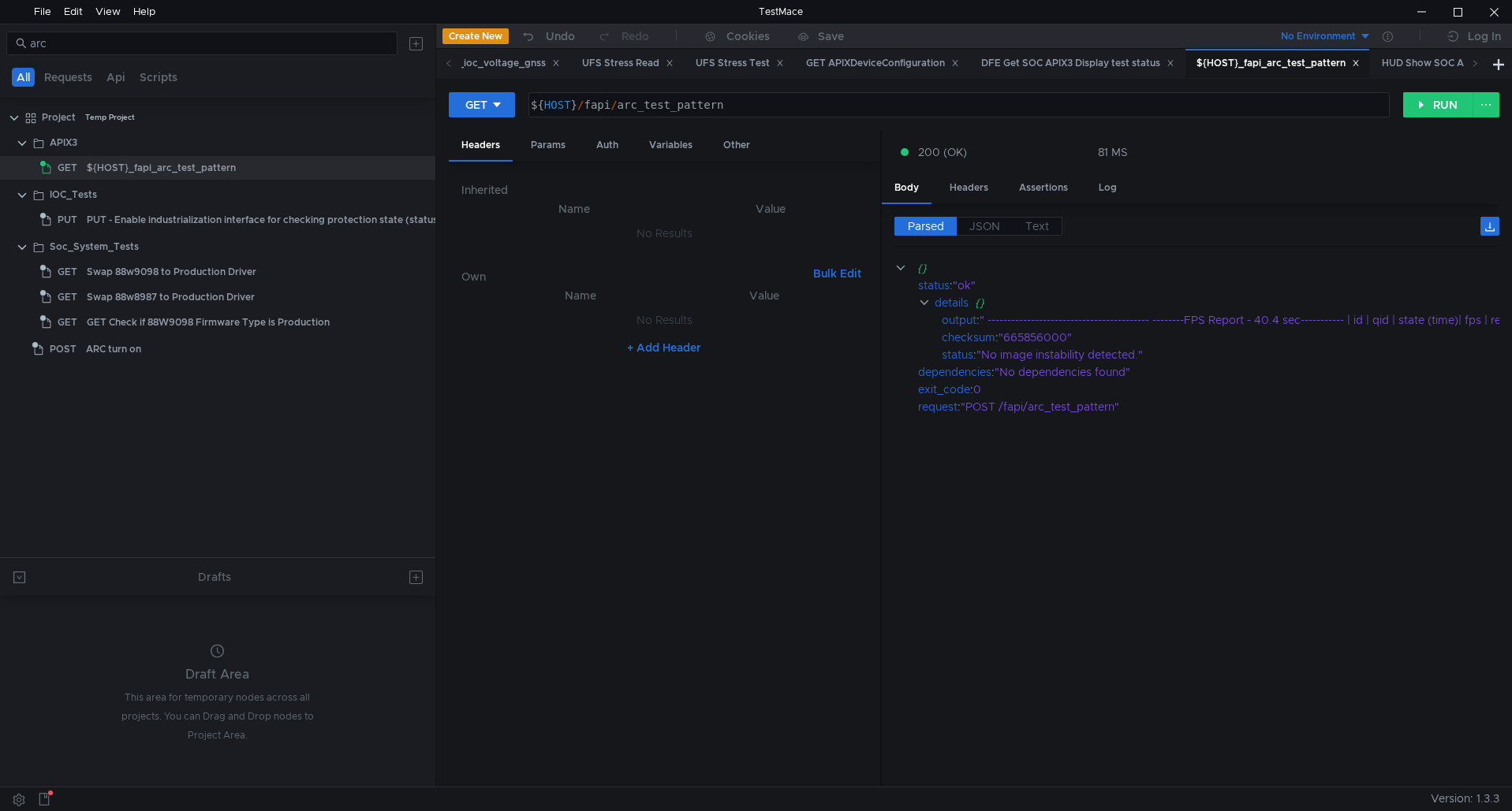
click at [829, 530] on nz-table "Name Value No Results + Add Header" at bounding box center [664, 531] width 406 height 489
click at [1446, 113] on button "RUN" at bounding box center [1438, 105] width 70 height 25
